Goal: Task Accomplishment & Management: Manage account settings

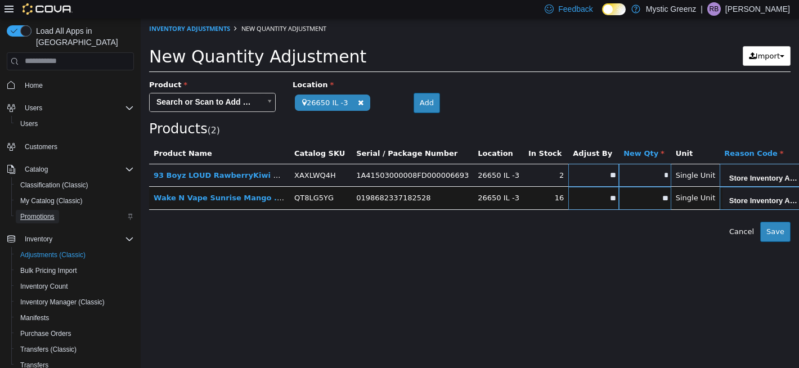
click at [46, 212] on span "Promotions" at bounding box center [37, 216] width 34 height 9
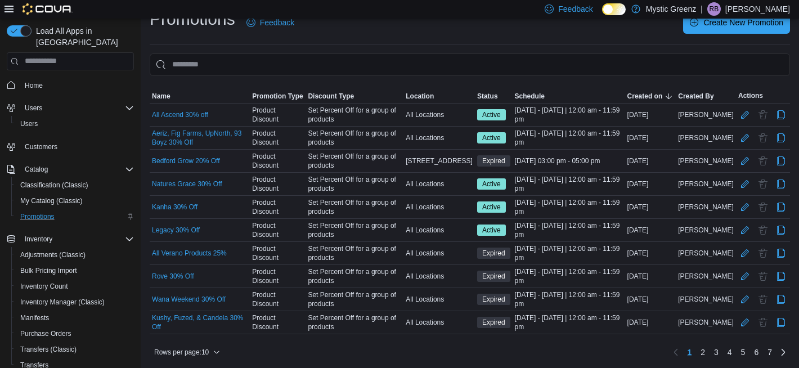
scroll to position [83, 0]
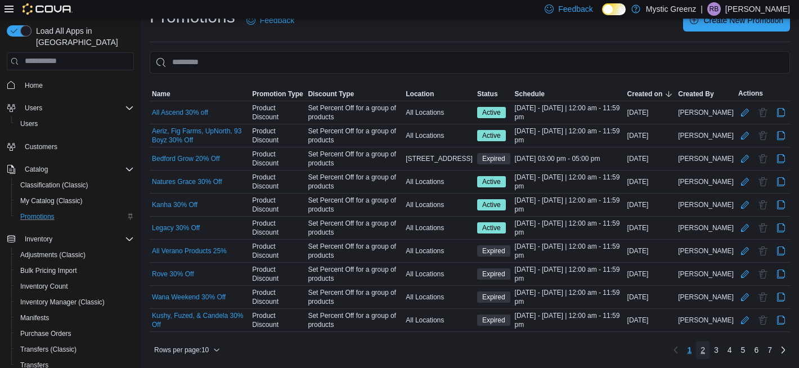
click at [701, 350] on span "2" at bounding box center [702, 349] width 5 height 11
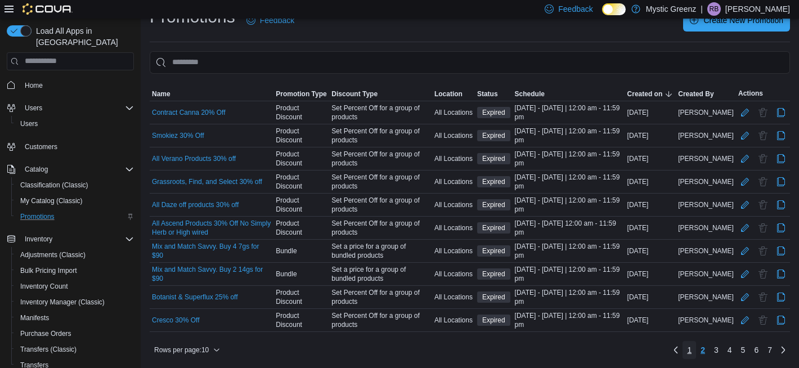
click at [687, 349] on span "1" at bounding box center [689, 349] width 5 height 11
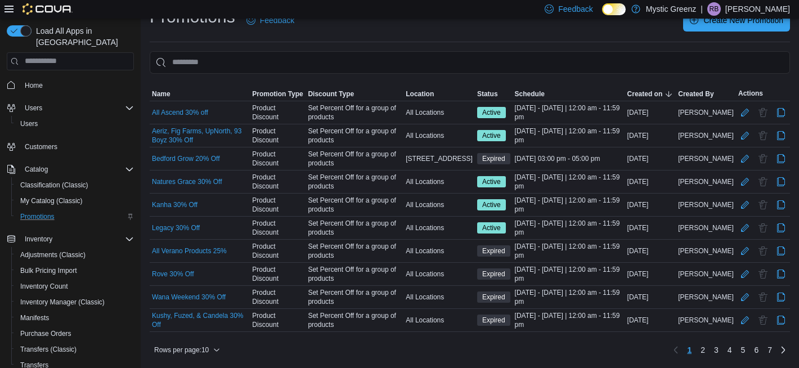
click at [224, 188] on div "Natures Grace 30% Off" at bounding box center [200, 182] width 100 height 14
click at [202, 138] on link "Aeriz, Fig Farms, UpNorth, 93 Boyz 30% Off" at bounding box center [200, 136] width 96 height 18
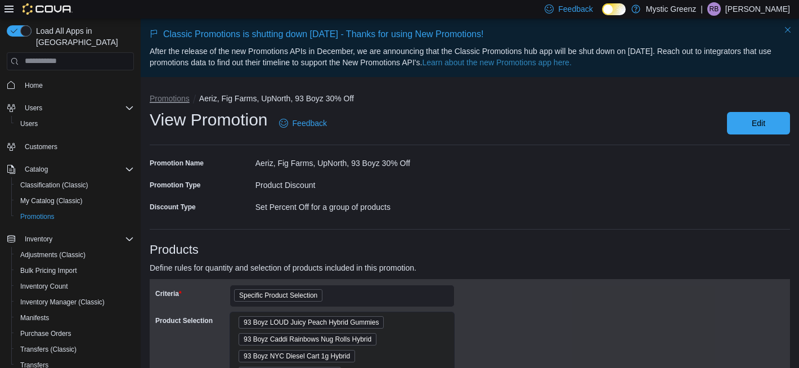
click at [167, 98] on button "Promotions" at bounding box center [170, 98] width 40 height 9
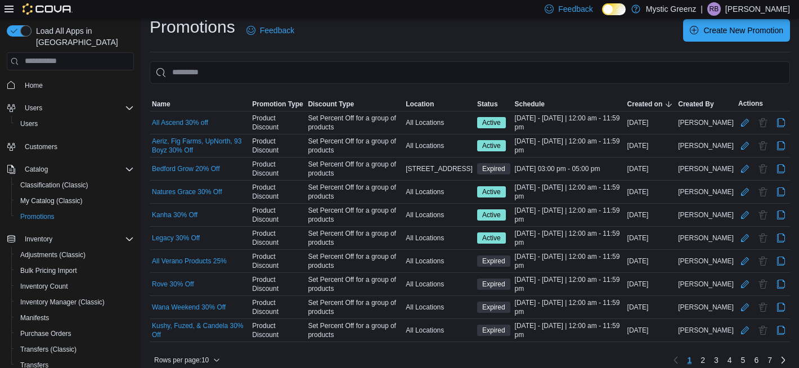
scroll to position [79, 0]
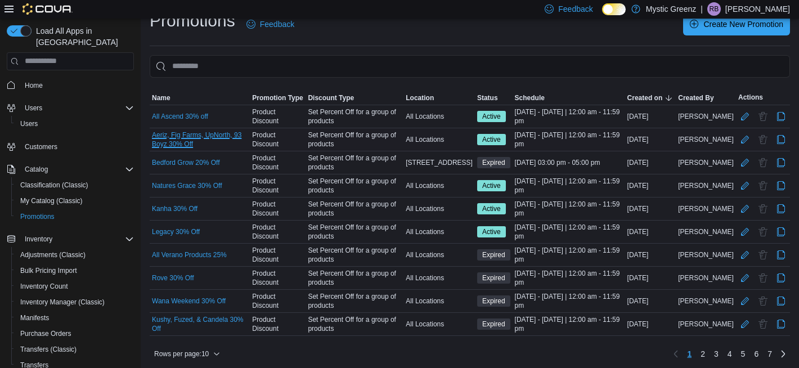
click at [170, 141] on link "Aeriz, Fig Farms, UpNorth, 93 Boyz 30% Off" at bounding box center [200, 140] width 96 height 18
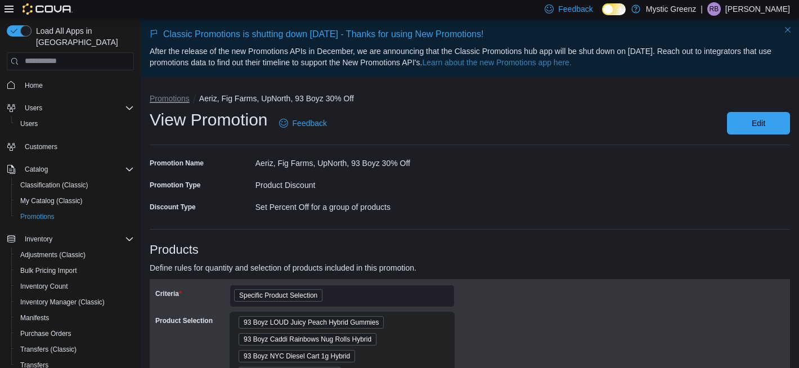
click at [174, 96] on button "Promotions" at bounding box center [170, 98] width 40 height 9
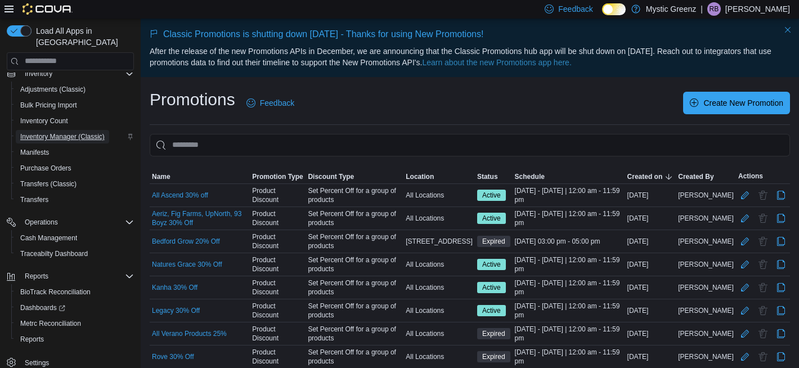
click at [66, 132] on span "Inventory Manager (Classic)" at bounding box center [62, 136] width 84 height 9
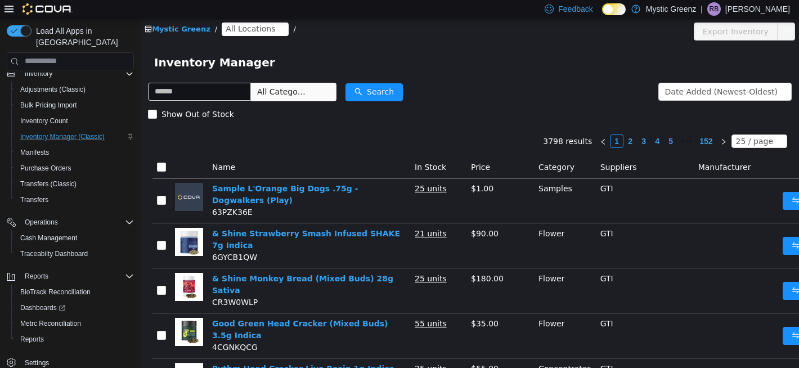
click at [277, 27] on icon "icon: close-circle" at bounding box center [280, 28] width 7 height 7
click at [277, 30] on span "All Locations" at bounding box center [255, 29] width 67 height 14
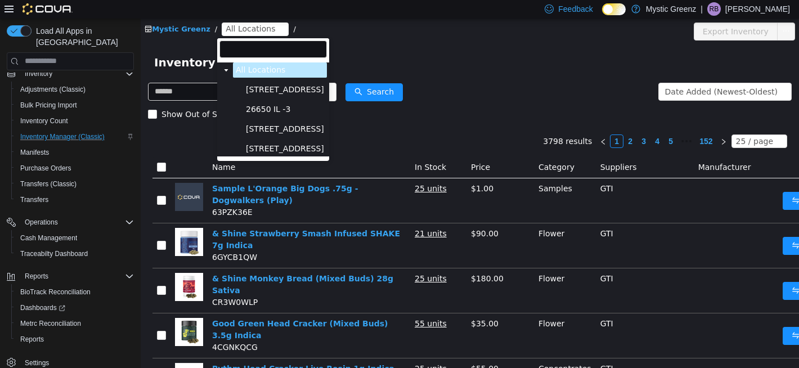
click at [297, 110] on span "26650 IL -3" at bounding box center [285, 108] width 84 height 15
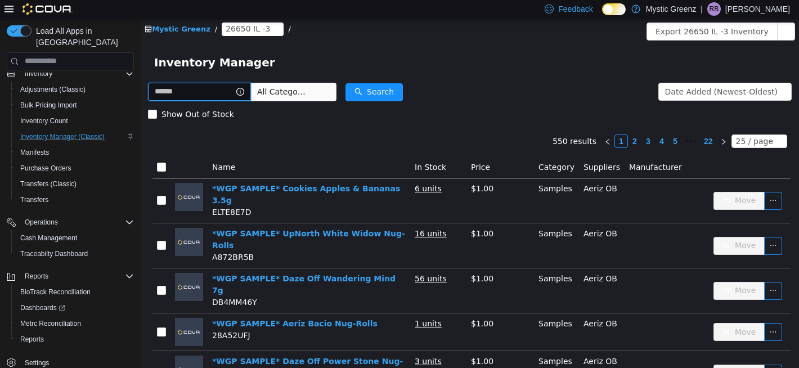
click at [209, 91] on input "text" at bounding box center [199, 91] width 103 height 18
type input "*******"
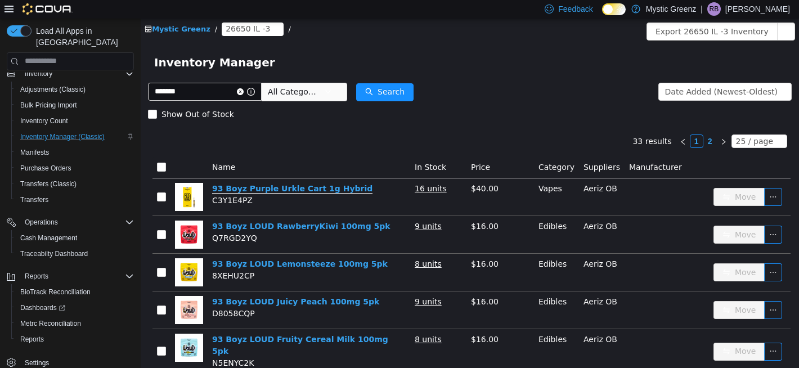
click at [244, 190] on link "93 Boyz Purple Urkle Cart 1g Hybrid" at bounding box center [292, 188] width 160 height 10
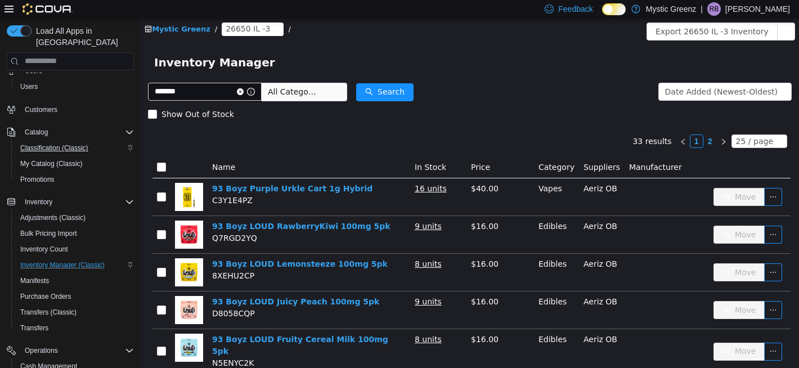
scroll to position [46, 0]
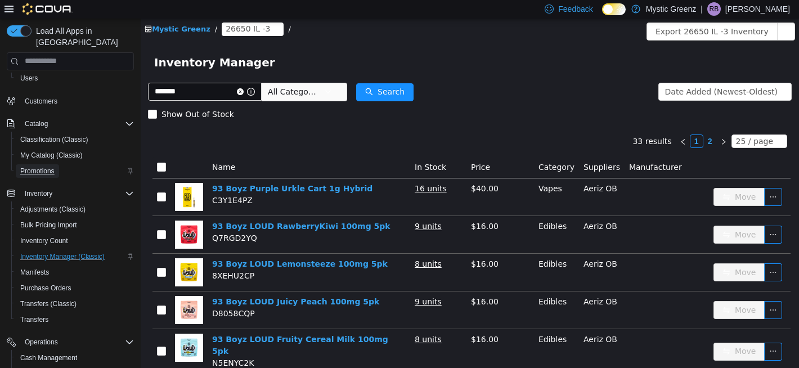
click at [52, 167] on span "Promotions" at bounding box center [37, 171] width 34 height 9
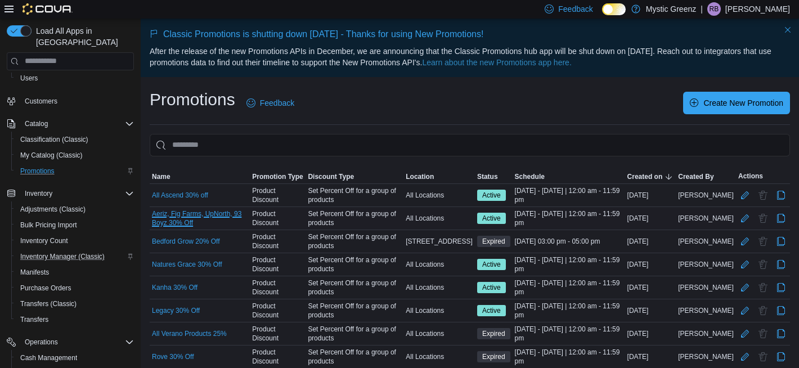
click at [198, 221] on link "Aeriz, Fig Farms, UpNorth, 93 Boyz 30% Off" at bounding box center [200, 218] width 96 height 18
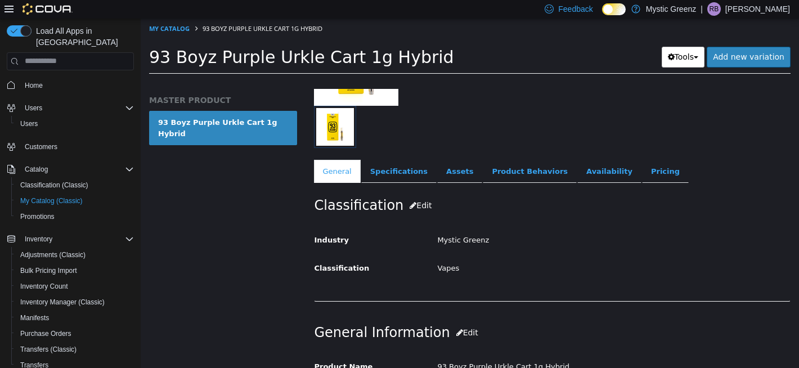
scroll to position [132, 0]
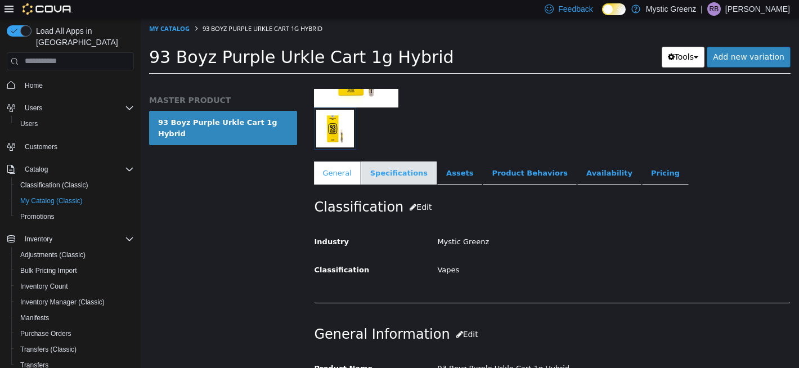
click at [385, 173] on link "Specifications" at bounding box center [398, 173] width 75 height 24
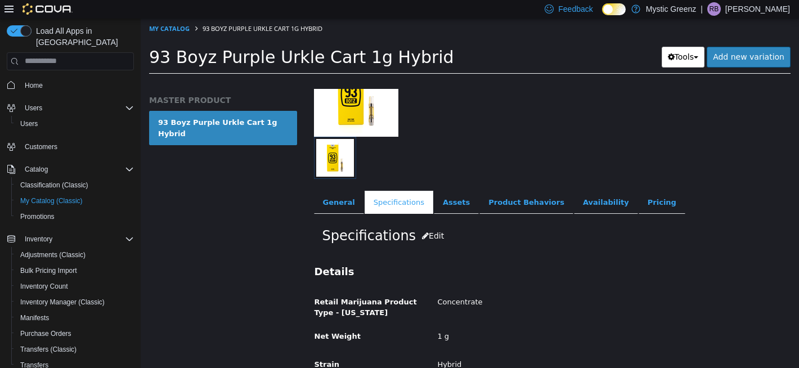
scroll to position [140, 0]
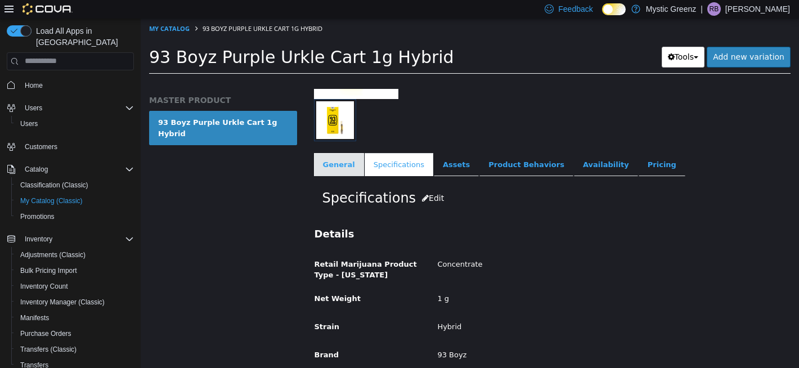
click at [332, 158] on link "General" at bounding box center [339, 164] width 50 height 24
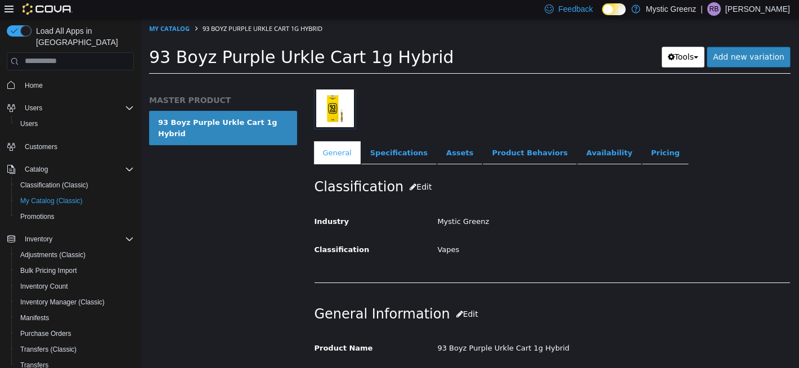
scroll to position [145, 0]
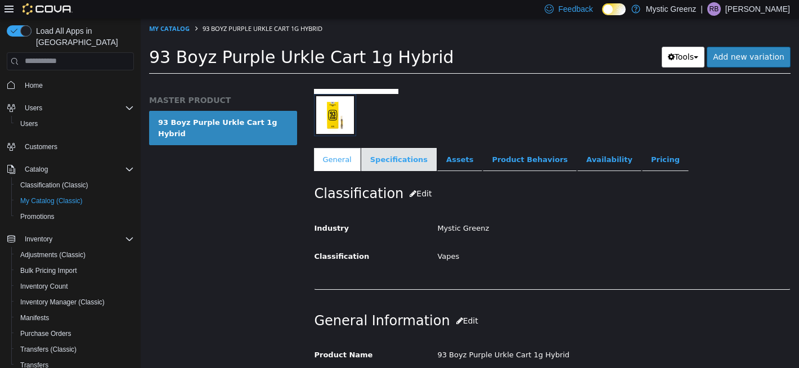
click at [389, 162] on link "Specifications" at bounding box center [398, 159] width 75 height 24
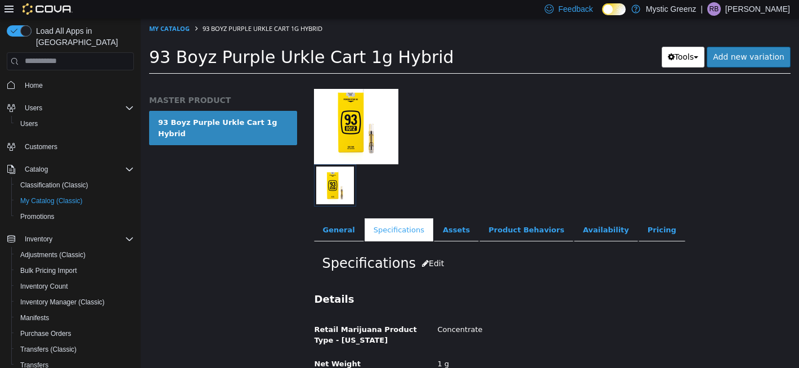
scroll to position [75, 0]
click at [446, 231] on link "Assets" at bounding box center [456, 229] width 45 height 24
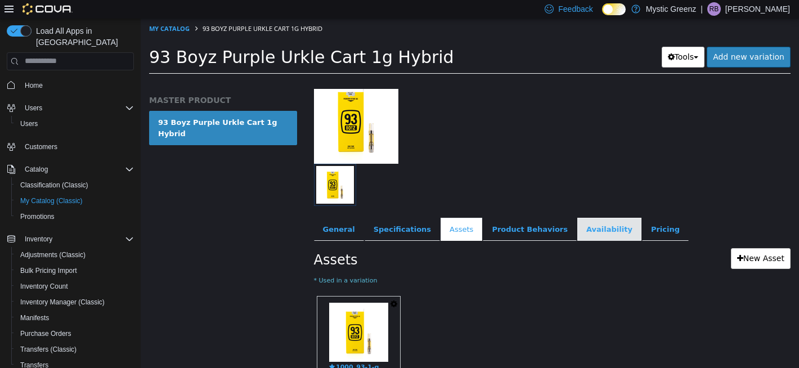
click at [599, 228] on link "Availability" at bounding box center [609, 229] width 64 height 24
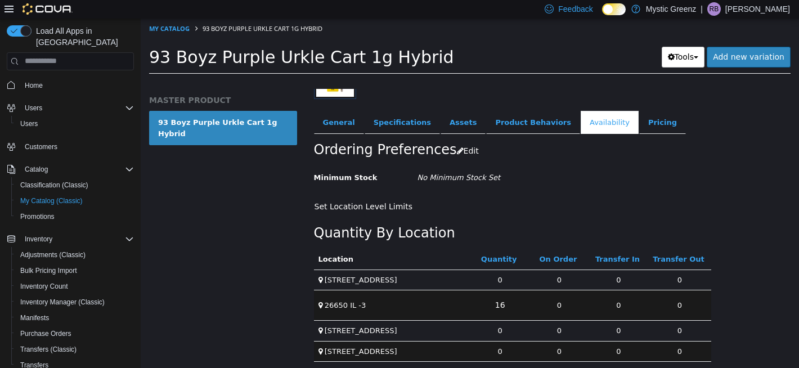
scroll to position [188, 0]
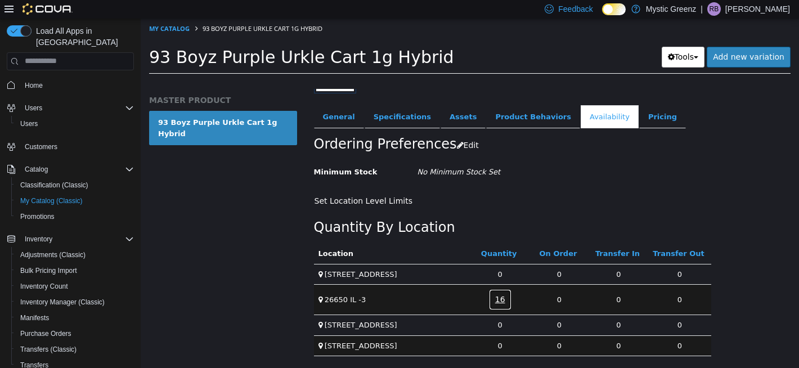
click at [501, 298] on link "16" at bounding box center [500, 299] width 23 height 21
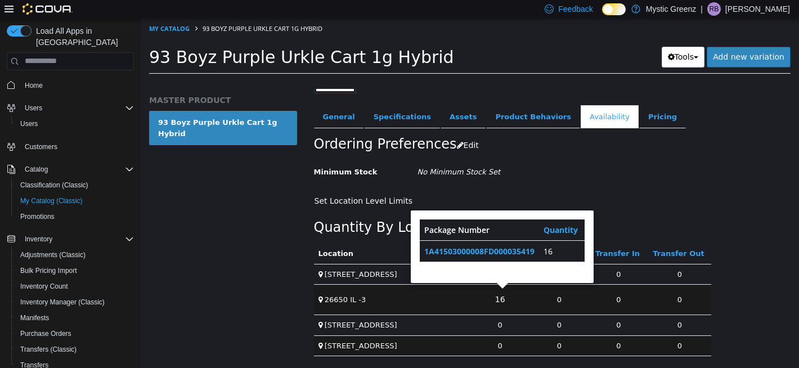
click at [612, 183] on div "Ordering Preferences Edit Minimum Stock No Minimum Stock Set Cancel Save Set Lo…" at bounding box center [512, 169] width 397 height 83
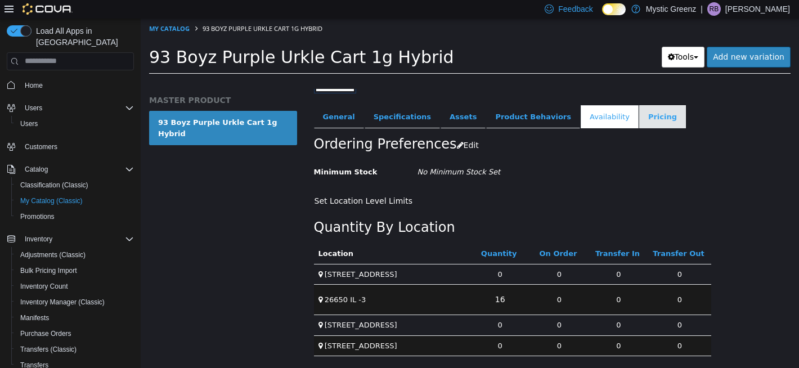
click at [639, 121] on link "Pricing" at bounding box center [662, 117] width 47 height 24
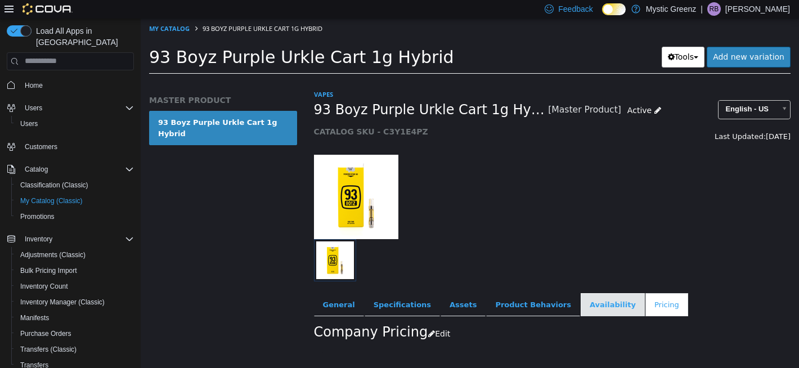
click at [591, 306] on link "Availability" at bounding box center [613, 305] width 64 height 24
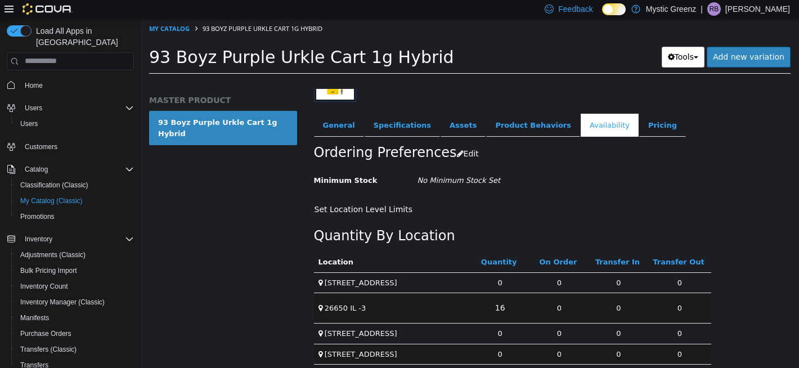
scroll to position [188, 0]
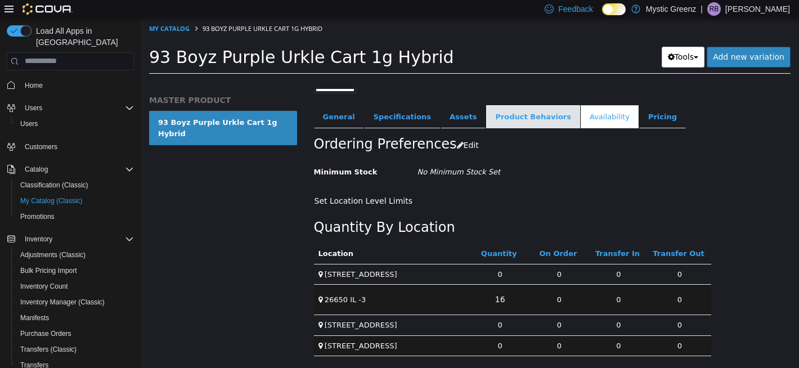
click at [504, 118] on link "Product Behaviors" at bounding box center [533, 117] width 94 height 24
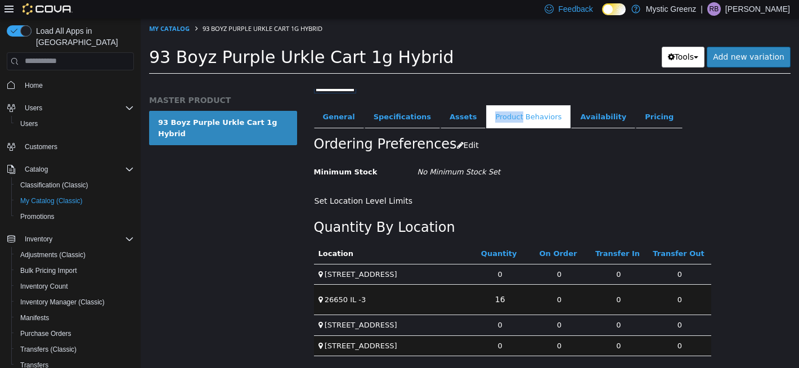
click at [504, 118] on link "Product Behaviors" at bounding box center [528, 117] width 84 height 24
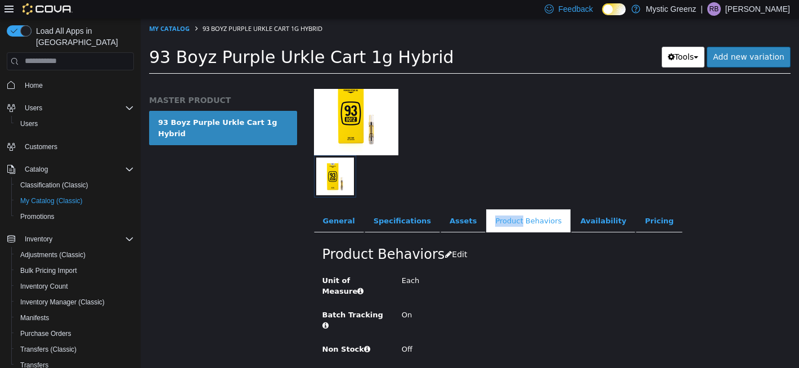
scroll to position [84, 0]
click at [449, 219] on link "Assets" at bounding box center [462, 221] width 45 height 24
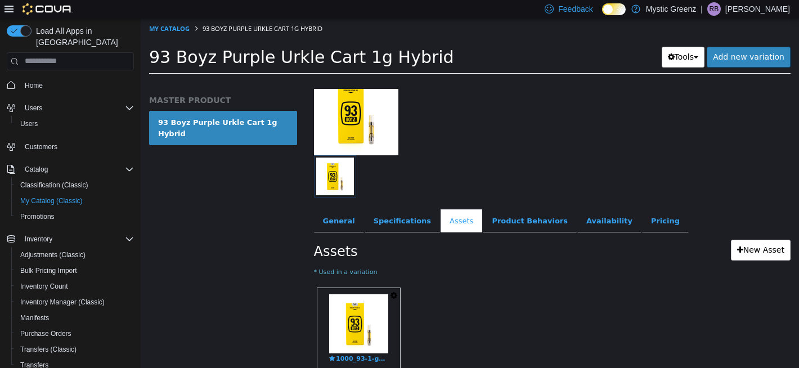
scroll to position [136, 0]
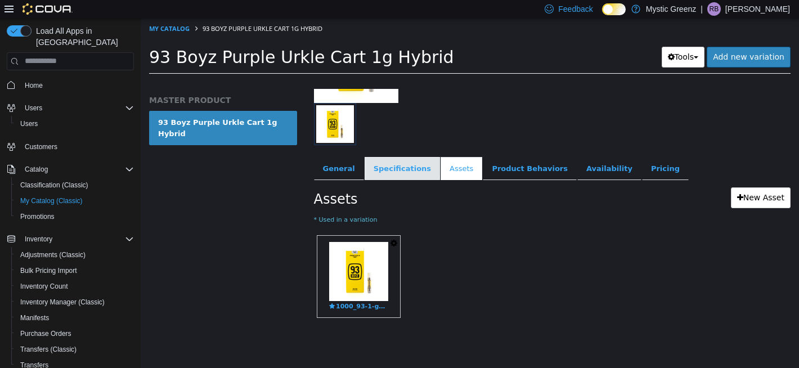
click at [384, 168] on link "Specifications" at bounding box center [402, 168] width 75 height 24
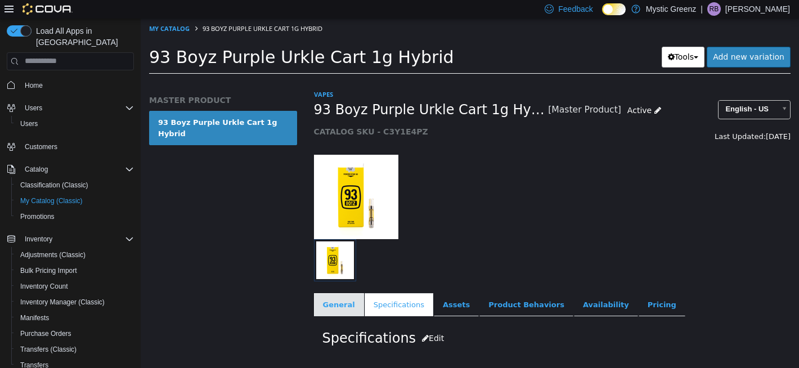
click at [330, 309] on link "General" at bounding box center [339, 305] width 50 height 24
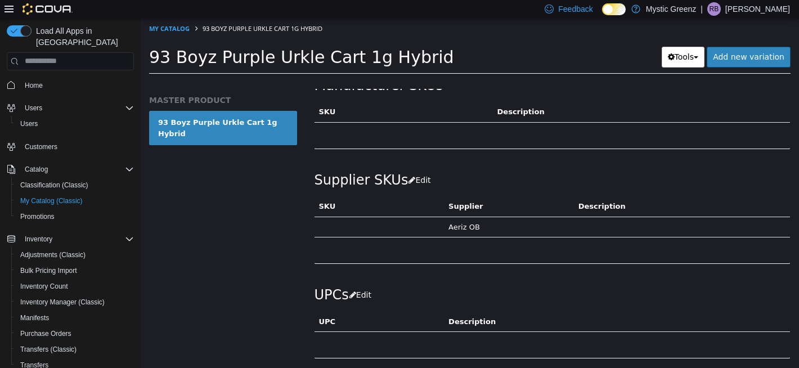
scroll to position [761, 0]
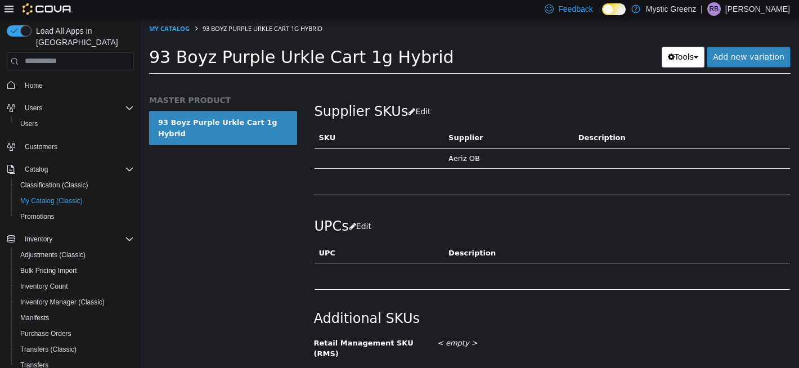
click at [429, 103] on div "Supplier SKUs Edit SKU Supplier Description Aeriz OB Cancel Save" at bounding box center [552, 129] width 476 height 80
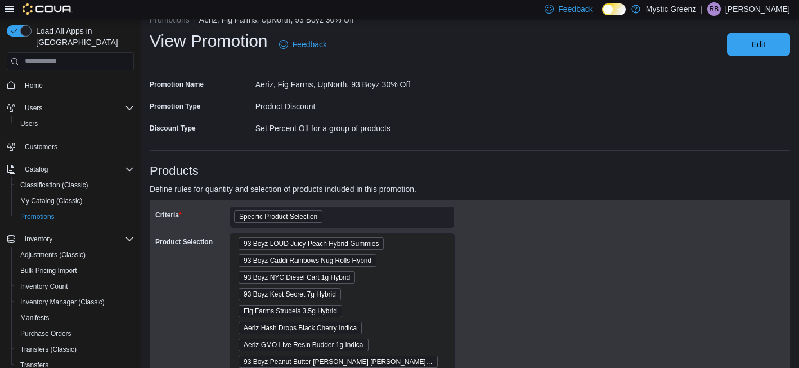
scroll to position [74, 0]
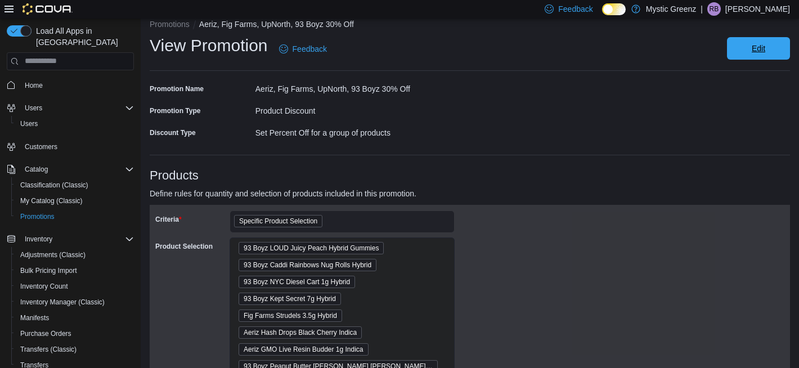
click at [739, 56] on span "Edit" at bounding box center [759, 48] width 50 height 23
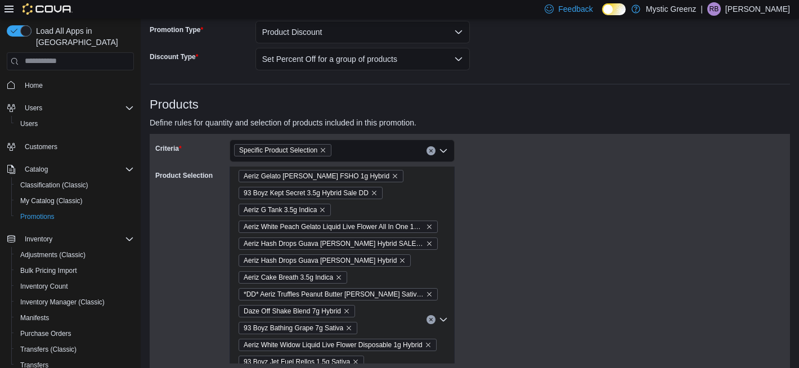
scroll to position [163, 0]
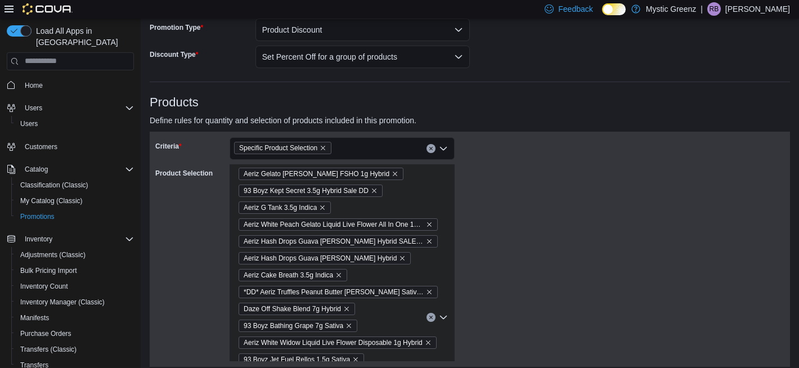
click at [442, 152] on div "Specific Product Selection" at bounding box center [342, 148] width 225 height 23
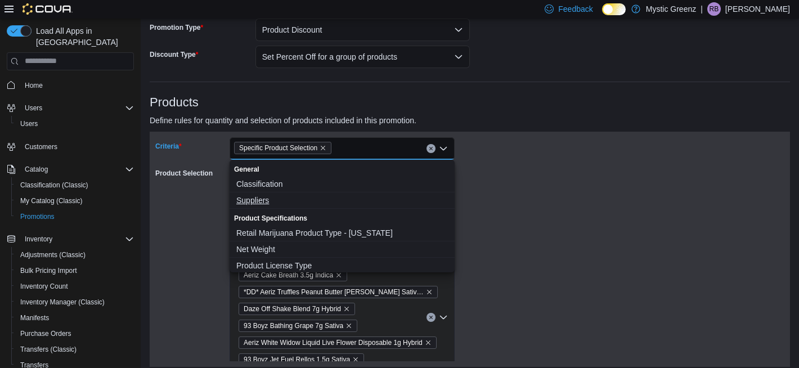
click at [273, 200] on span "Suppliers" at bounding box center [342, 200] width 212 height 11
select select "**"
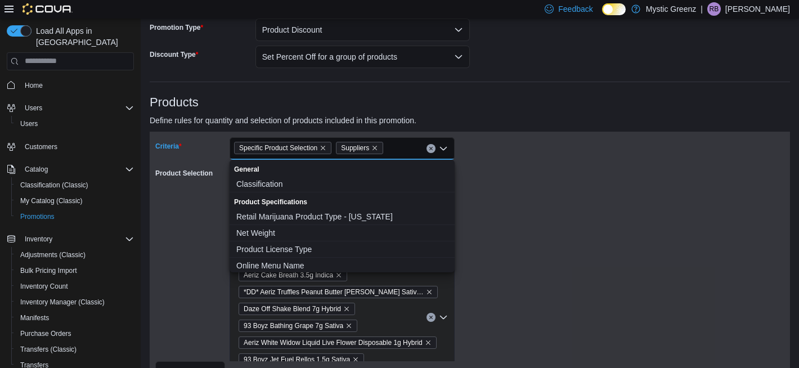
click at [497, 223] on div "Criteria Specific Product Selection Suppliers Combo box. Selected. Specific Pro…" at bounding box center [469, 273] width 629 height 273
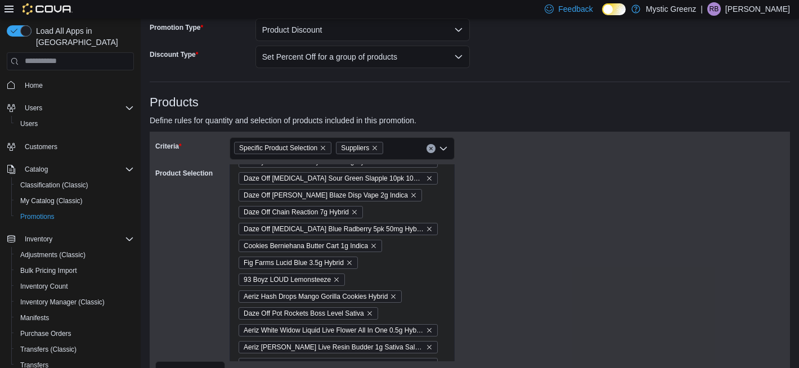
scroll to position [1226, 0]
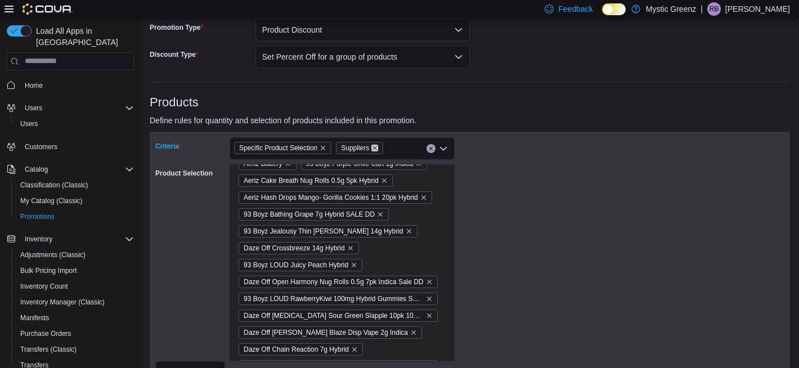
click at [378, 147] on icon "Remove Suppliers from selection in this group" at bounding box center [374, 148] width 7 height 7
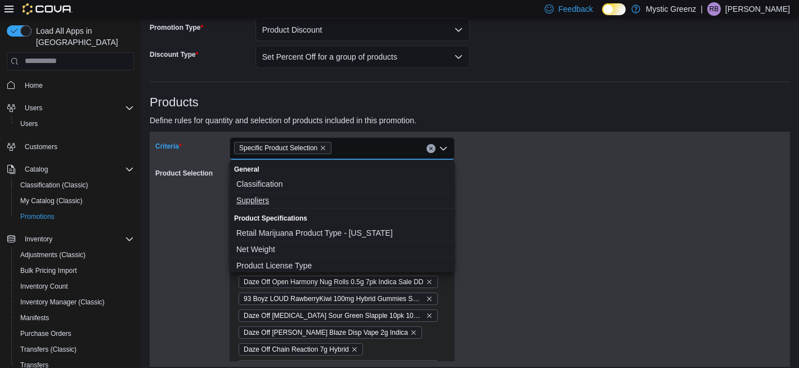
click at [281, 201] on span "Suppliers" at bounding box center [342, 200] width 212 height 11
select select "**"
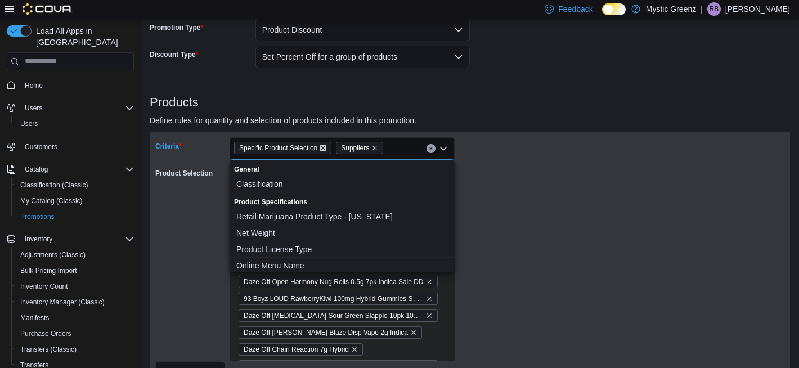
click at [326, 149] on icon "Remove Specific Product Selection from selection in this group" at bounding box center [323, 148] width 7 height 7
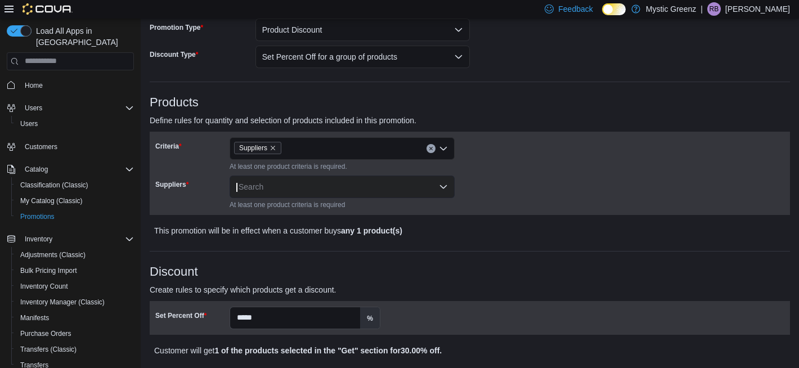
click at [540, 219] on div at bounding box center [470, 217] width 640 height 5
click at [333, 181] on div "Search" at bounding box center [342, 187] width 225 height 23
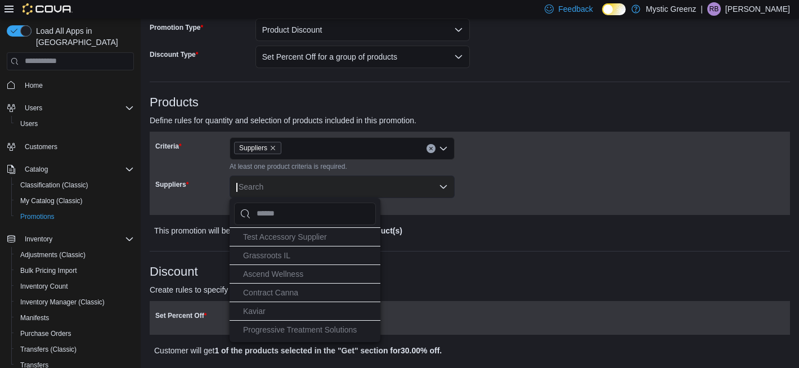
type input "*"
type input "**"
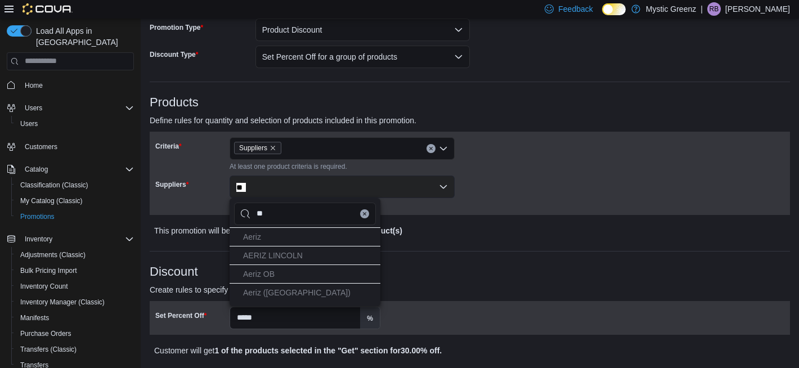
type input "***"
type input "****"
type input "*****"
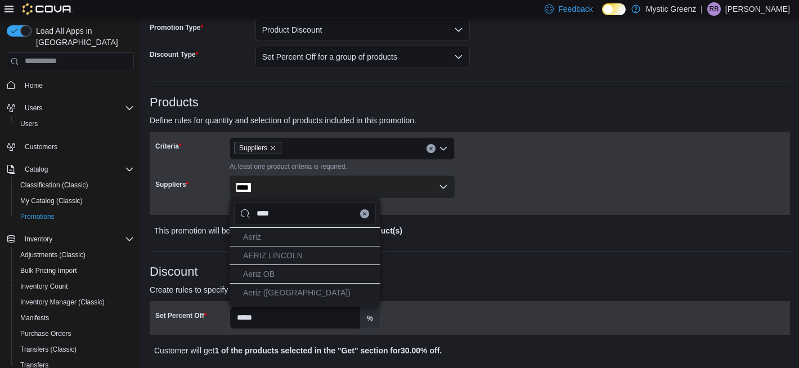
type input "*****"
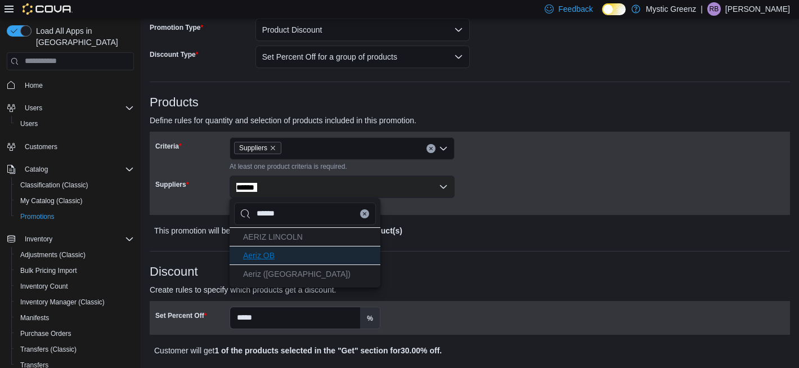
type input "*****"
click at [305, 255] on li "Aeriz OB" at bounding box center [305, 255] width 151 height 19
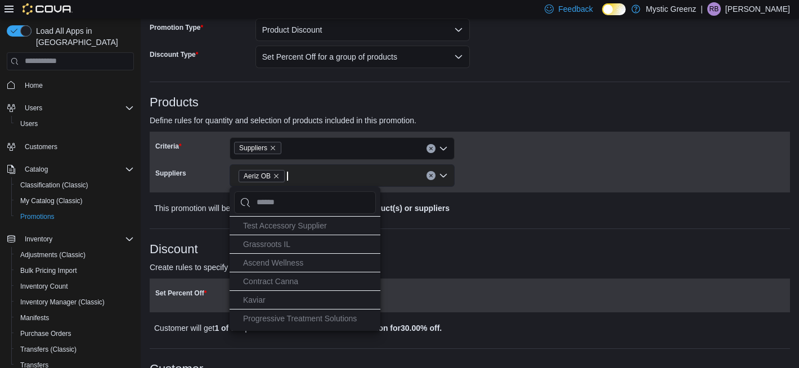
click at [519, 231] on div "**********" at bounding box center [470, 363] width 640 height 743
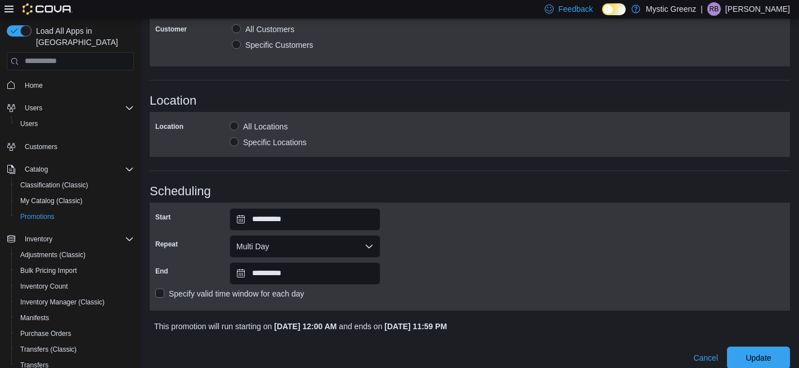
scroll to position [538, 0]
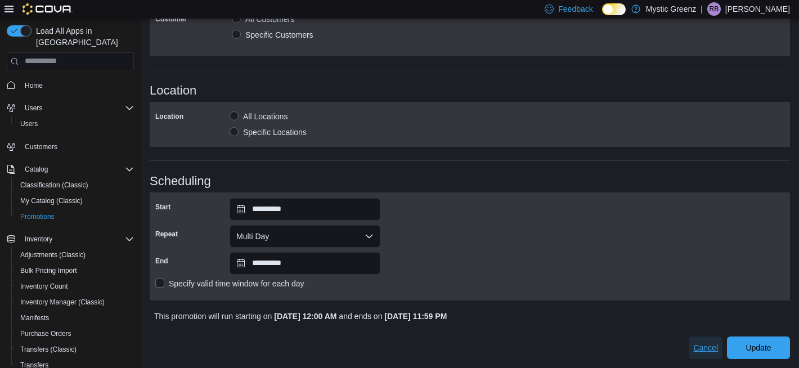
click at [699, 344] on span "Cancel" at bounding box center [705, 347] width 25 height 11
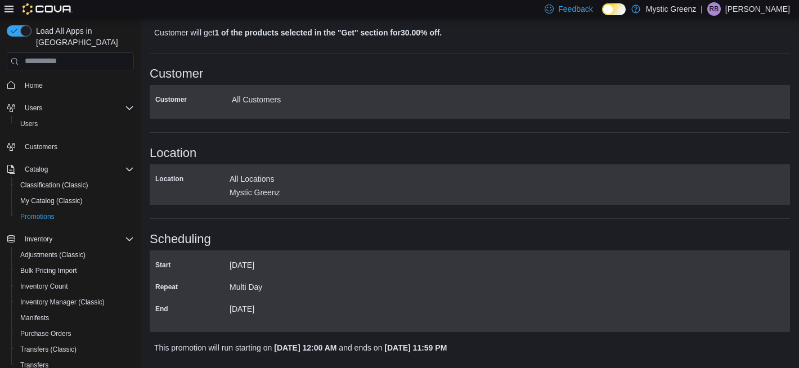
scroll to position [0, 0]
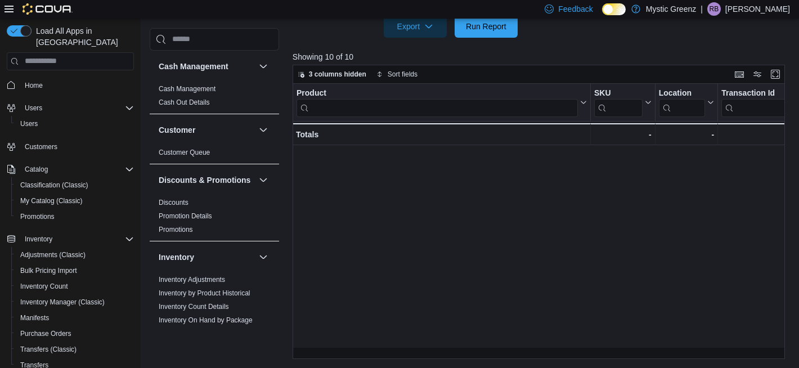
scroll to position [0, 633]
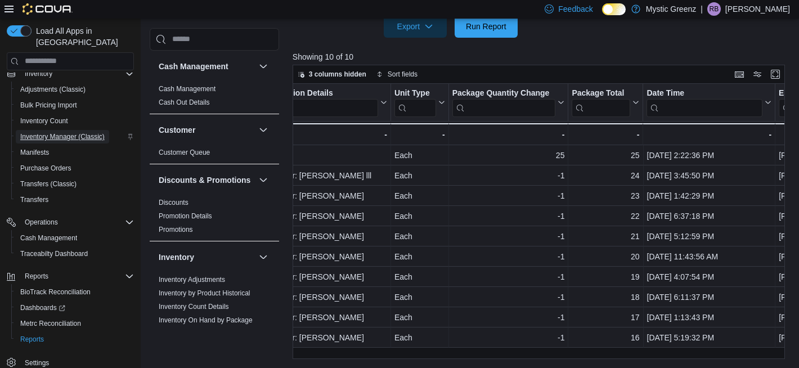
click at [84, 132] on span "Inventory Manager (Classic)" at bounding box center [62, 136] width 84 height 9
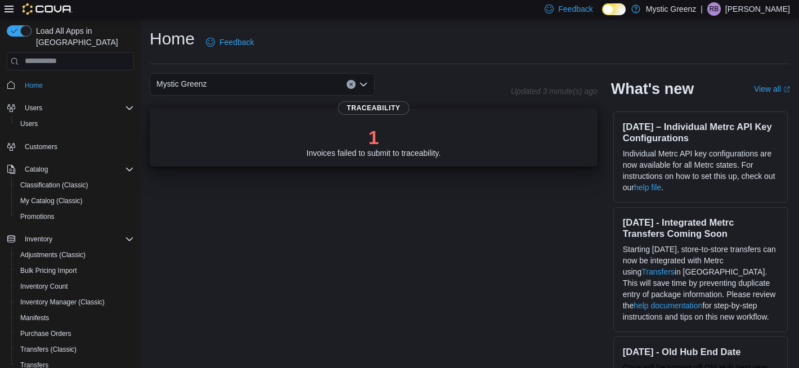
click at [362, 143] on p "1" at bounding box center [374, 137] width 134 height 23
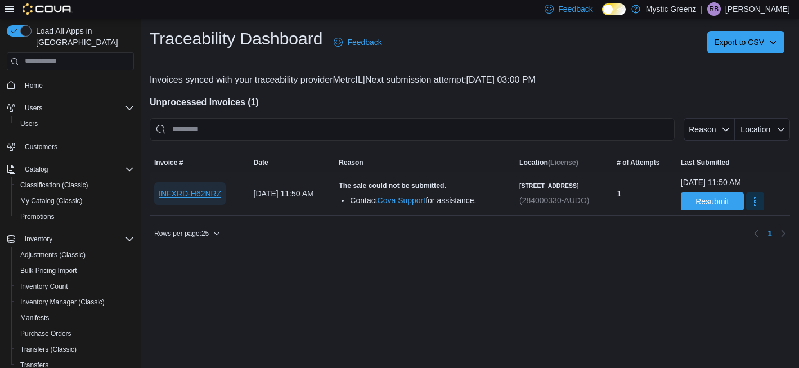
click at [182, 195] on span "INFXRD-H62NRZ" at bounding box center [190, 193] width 62 height 11
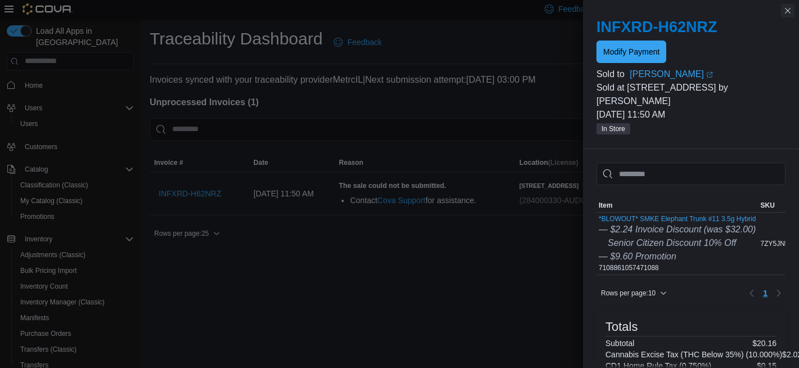
click at [791, 11] on button "Close this dialog" at bounding box center [788, 11] width 14 height 14
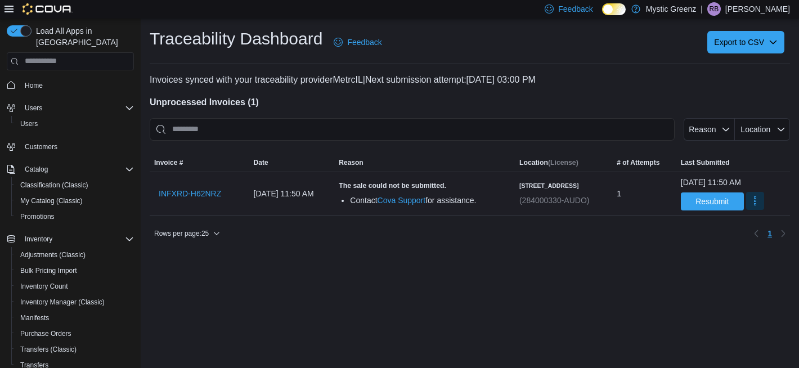
click at [746, 203] on button "More" at bounding box center [755, 201] width 18 height 18
click at [728, 232] on span "Mark as Resolved" at bounding box center [748, 229] width 63 height 11
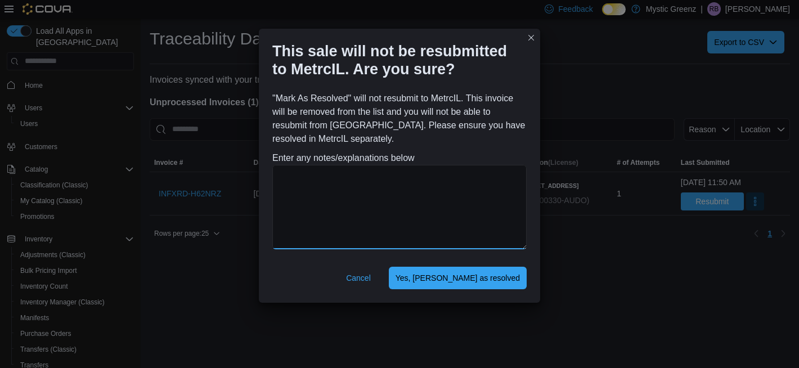
click at [356, 198] on textarea at bounding box center [399, 207] width 254 height 84
type textarea "**********"
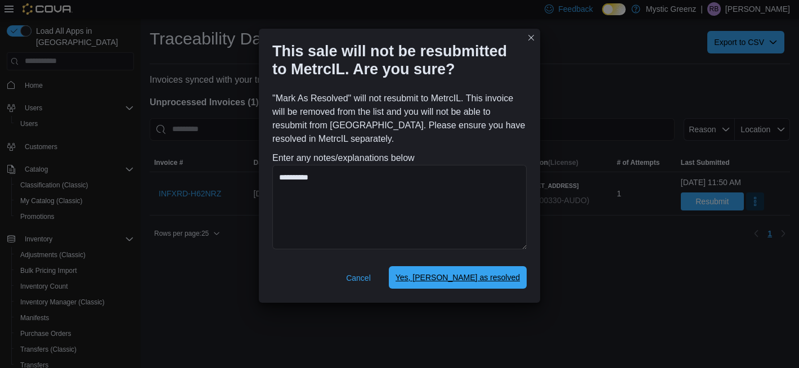
click at [476, 286] on span "Yes, mark as resolved" at bounding box center [457, 277] width 124 height 23
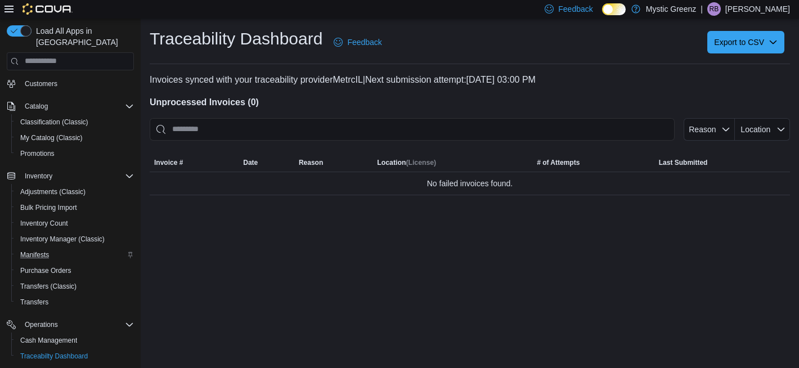
scroll to position [57, 0]
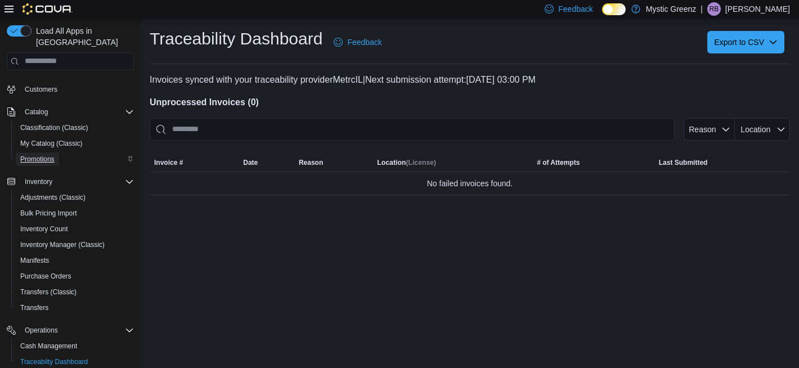
click at [49, 155] on span "Promotions" at bounding box center [37, 159] width 34 height 9
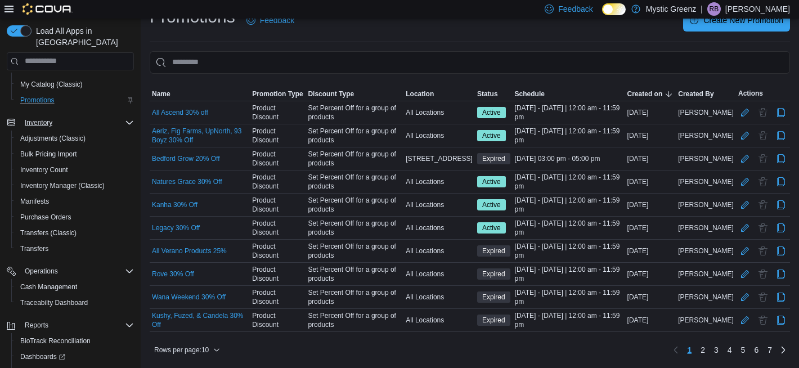
scroll to position [165, 0]
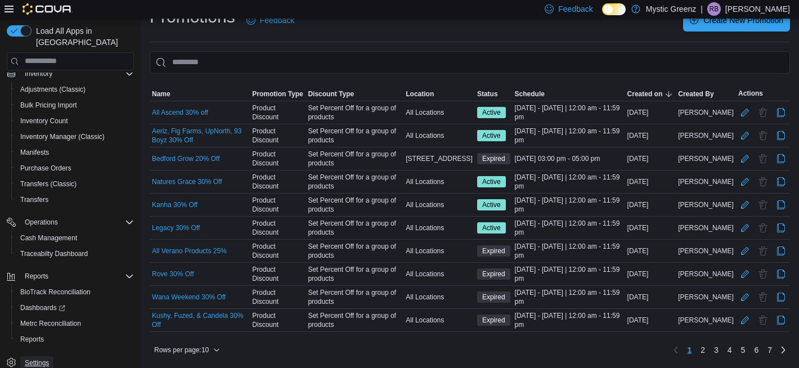
click at [48, 358] on span "Settings" at bounding box center [37, 362] width 24 height 9
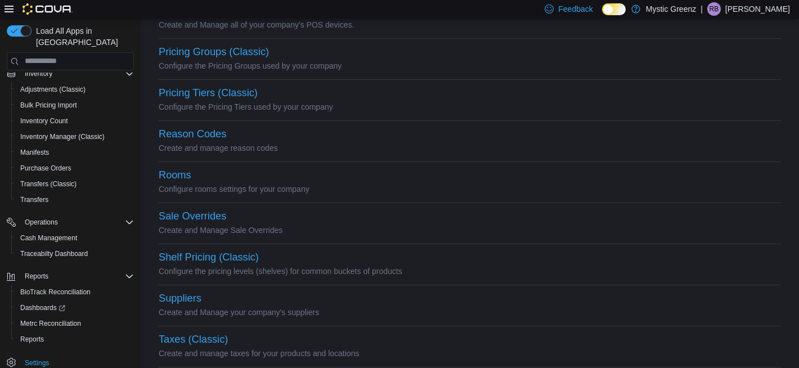
scroll to position [506, 0]
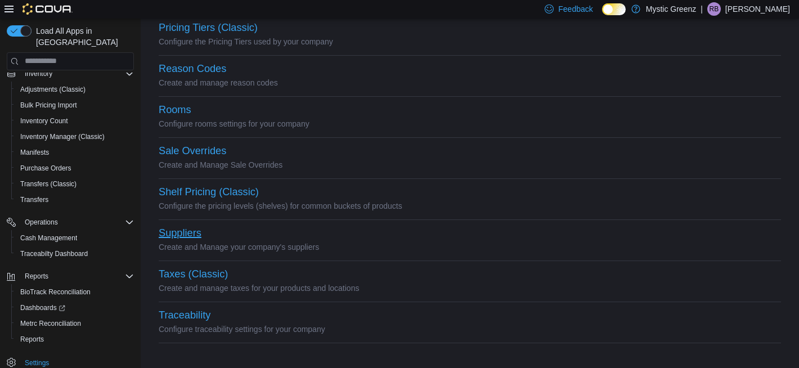
click at [190, 236] on button "Suppliers" at bounding box center [180, 233] width 43 height 12
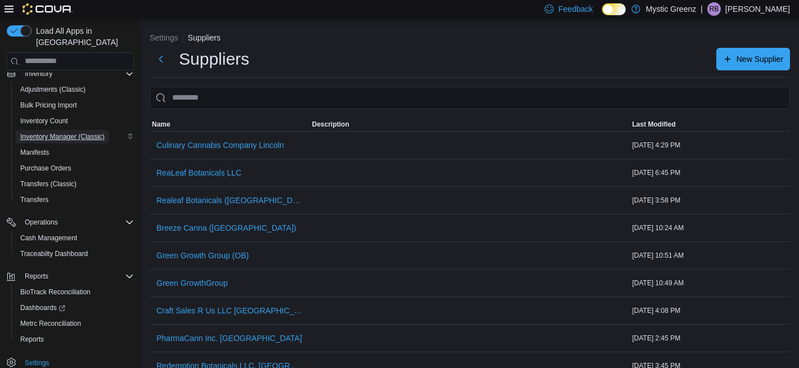
click at [83, 132] on span "Inventory Manager (Classic)" at bounding box center [62, 136] width 84 height 9
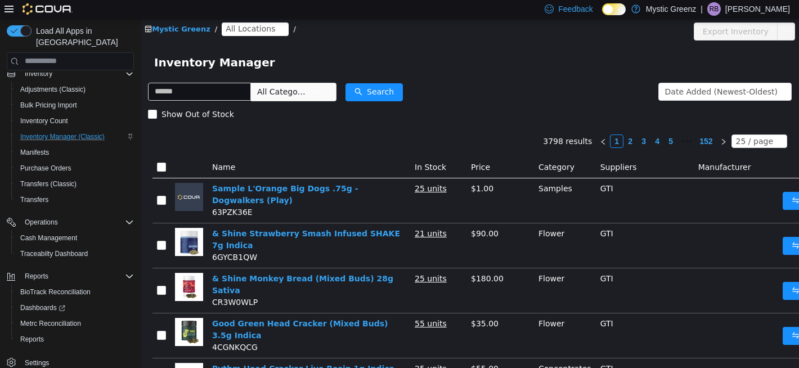
click at [277, 30] on icon "icon: close-circle" at bounding box center [280, 28] width 7 height 7
click at [277, 25] on icon "icon: close-circle" at bounding box center [280, 28] width 7 height 7
click at [277, 29] on icon "icon: close-circle" at bounding box center [280, 28] width 7 height 7
click at [238, 26] on span "All Locations" at bounding box center [251, 28] width 50 height 12
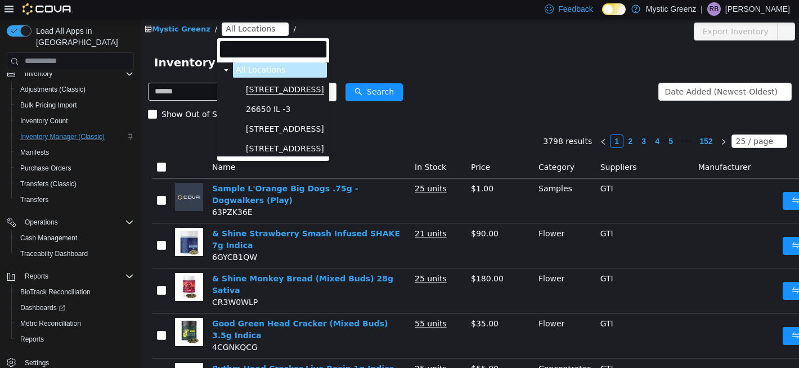
click at [283, 86] on span "1120 Woodlawn Rd" at bounding box center [285, 89] width 78 height 10
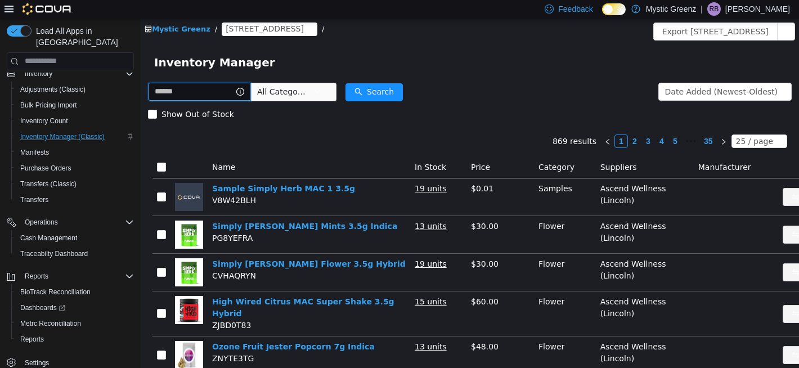
click at [210, 96] on input "text" at bounding box center [199, 91] width 103 height 18
type input "*******"
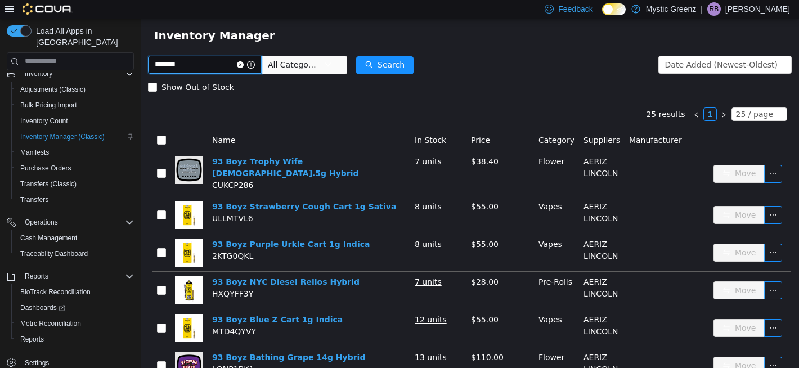
scroll to position [30, 0]
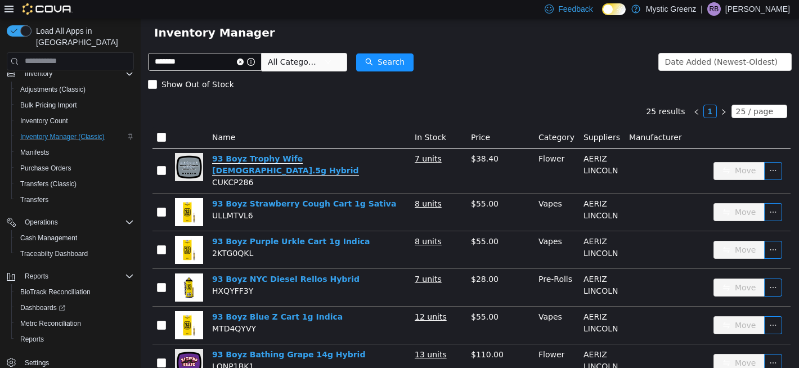
click at [268, 159] on link "93 Boyz Trophy Wife [DEMOGRAPHIC_DATA].5g Hybrid" at bounding box center [285, 164] width 147 height 21
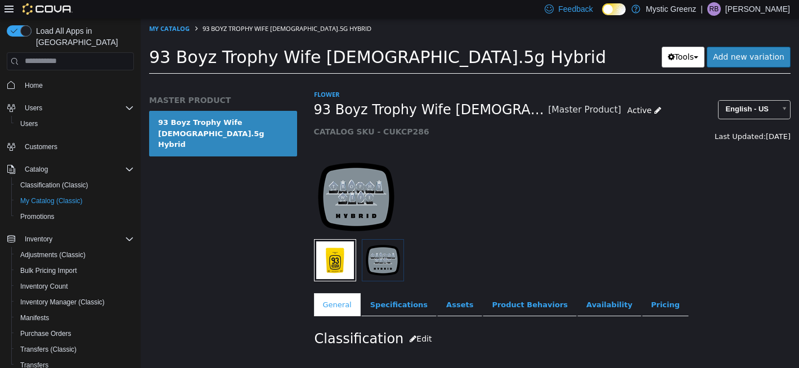
click at [172, 33] on ol "My Catalog 93 Boyz Trophy Wife [DEMOGRAPHIC_DATA].5g Hybrid" at bounding box center [470, 28] width 658 height 20
click at [173, 30] on link "My Catalog" at bounding box center [169, 28] width 41 height 8
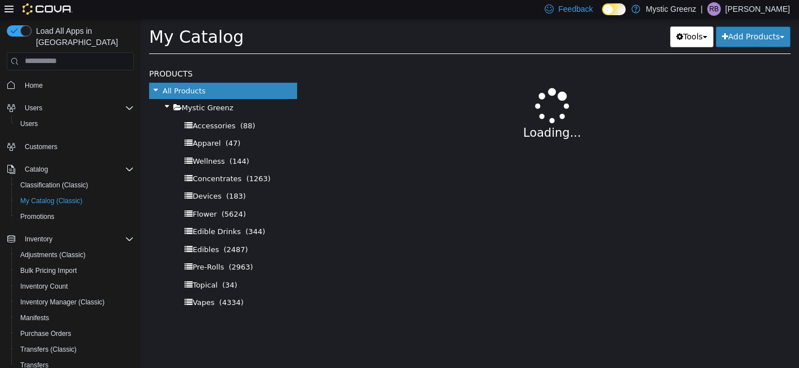
select select "**********"
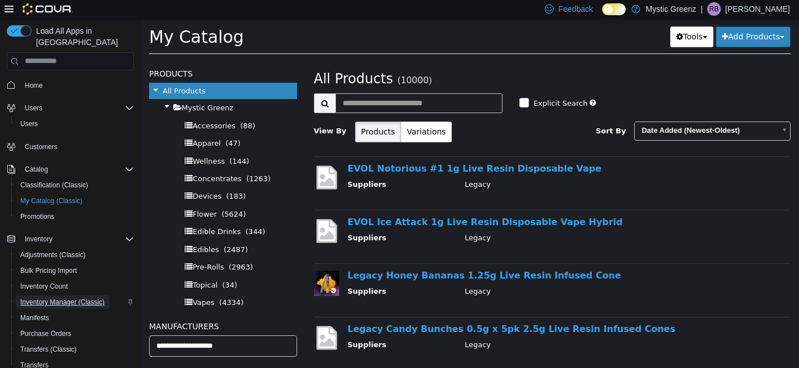
click at [82, 298] on span "Inventory Manager (Classic)" at bounding box center [62, 302] width 84 height 9
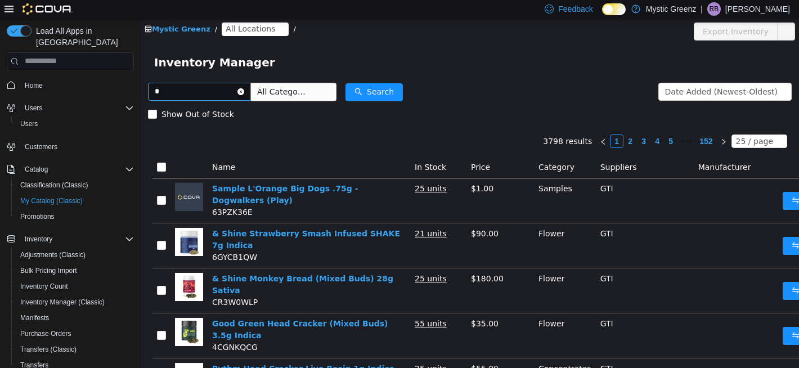
type input "*"
click at [244, 91] on icon "icon: close-circle" at bounding box center [240, 91] width 7 height 7
